Goal: Transaction & Acquisition: Download file/media

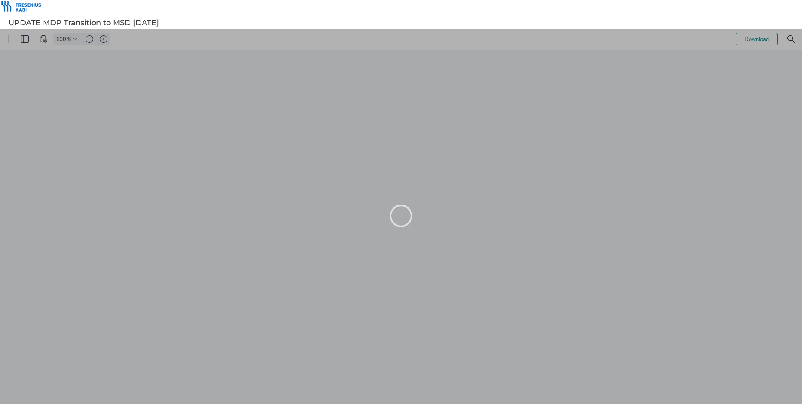
type input "106"
type input "96"
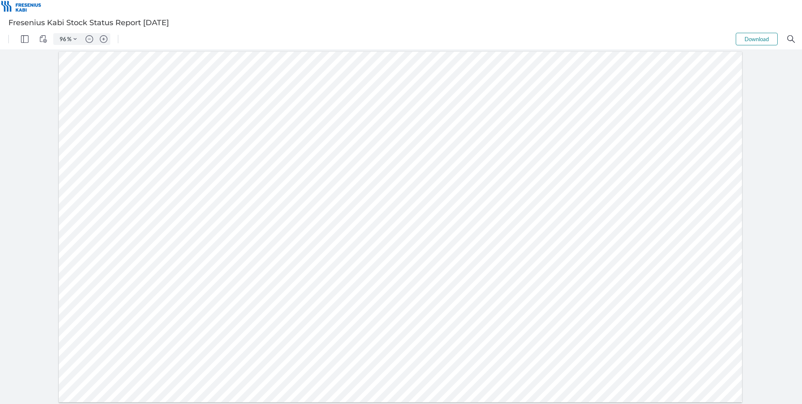
click at [758, 38] on button "Download" at bounding box center [757, 39] width 42 height 13
